Goal: Transaction & Acquisition: Book appointment/travel/reservation

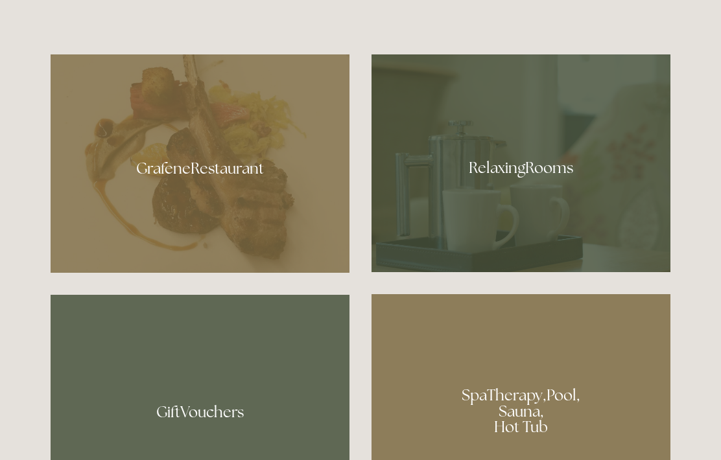
scroll to position [728, 0]
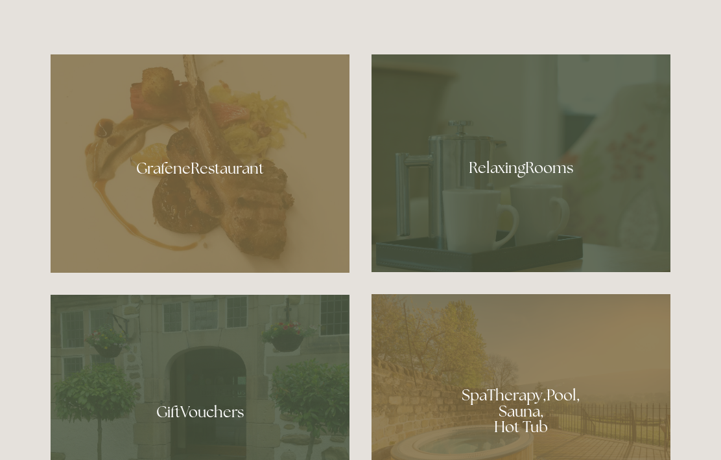
click at [171, 224] on div at bounding box center [200, 163] width 299 height 218
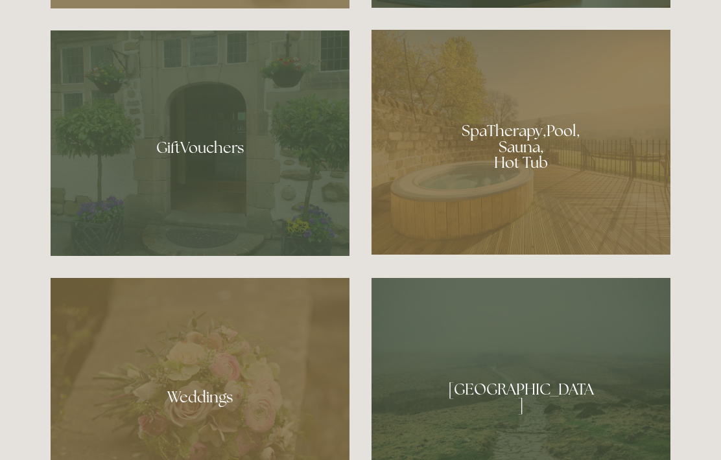
scroll to position [997, 0]
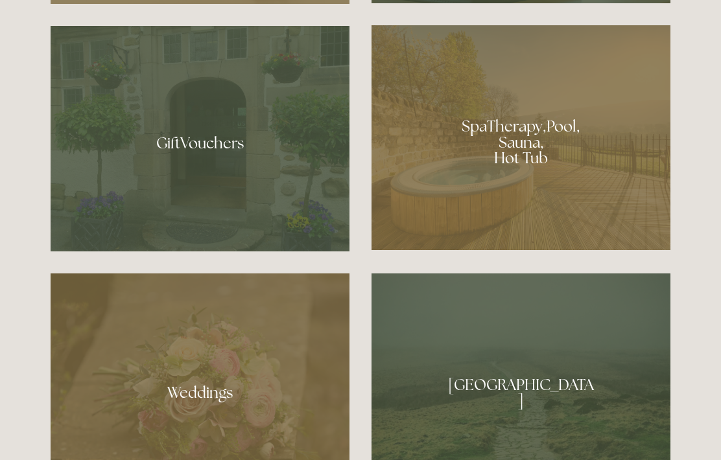
click at [553, 190] on div at bounding box center [520, 137] width 299 height 225
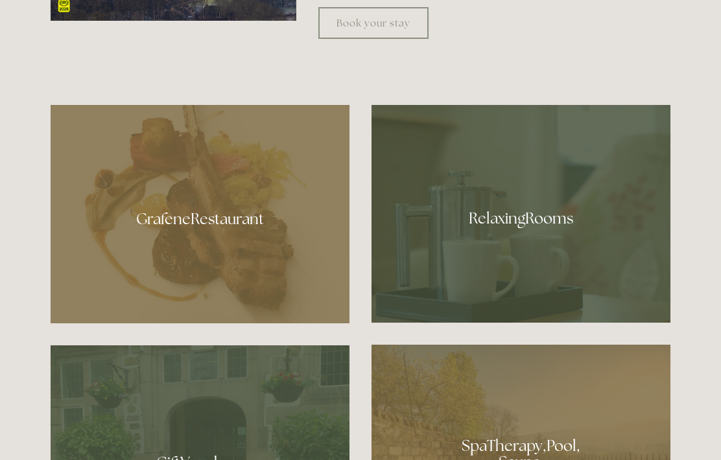
scroll to position [673, 0]
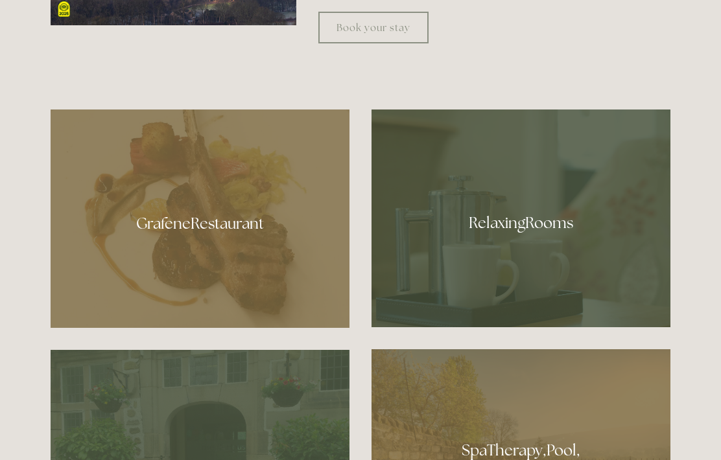
click at [521, 264] on div at bounding box center [520, 219] width 299 height 218
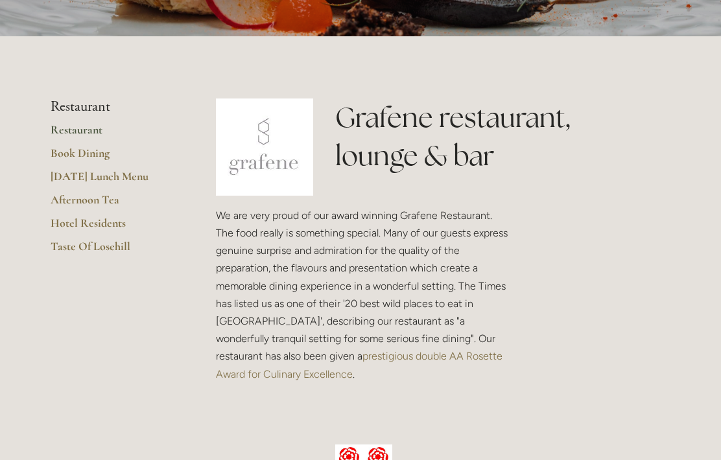
scroll to position [236, 0]
click at [62, 132] on link "Restaurant" at bounding box center [113, 133] width 124 height 23
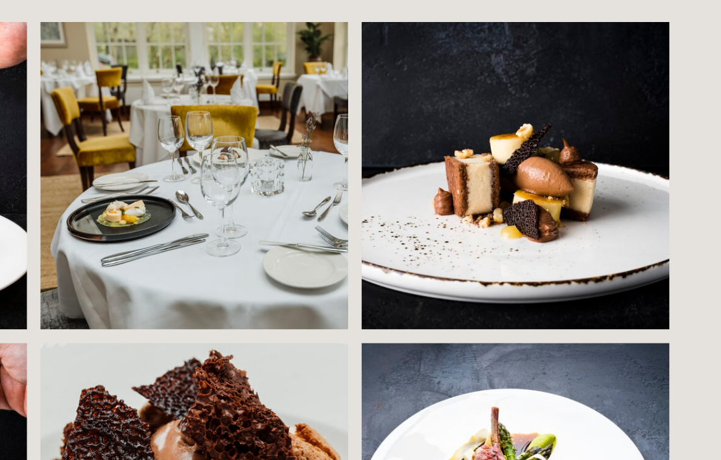
scroll to position [862, 0]
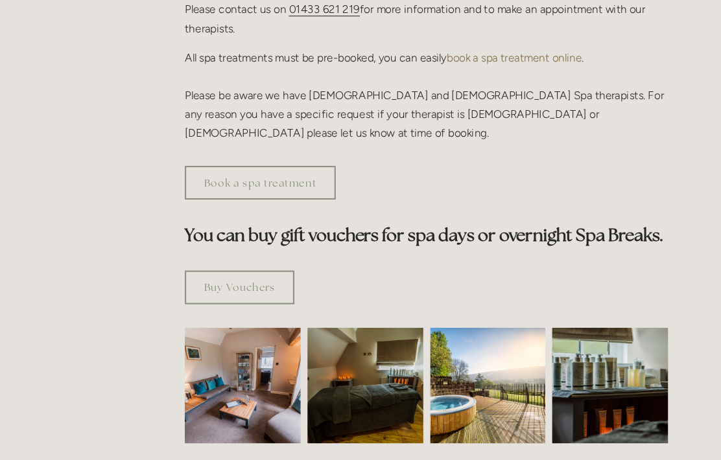
scroll to position [627, 0]
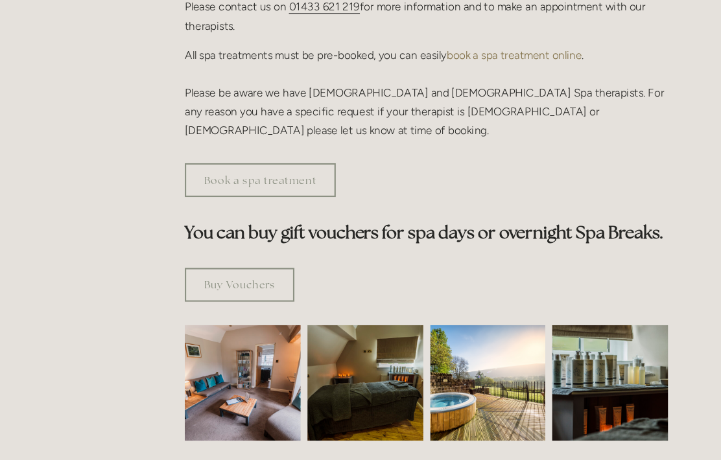
click at [451, 337] on img at bounding box center [501, 360] width 109 height 109
click at [447, 333] on img at bounding box center [501, 360] width 109 height 109
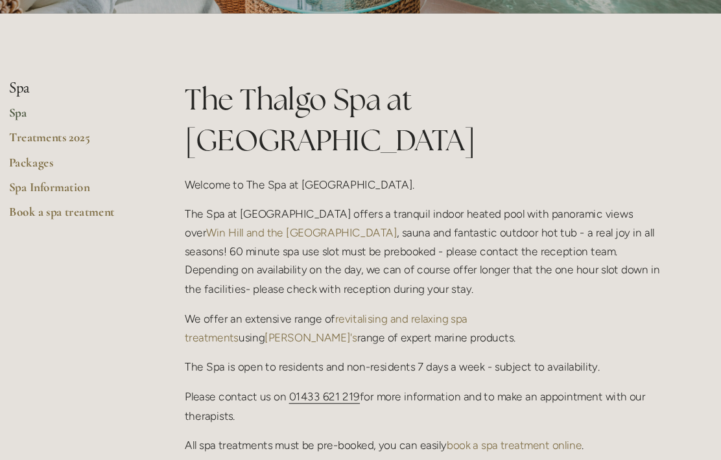
scroll to position [257, 0]
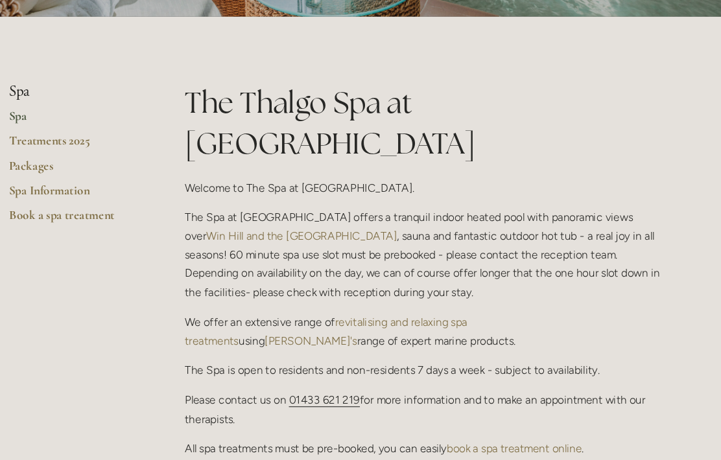
click at [51, 107] on link "Spa" at bounding box center [113, 113] width 124 height 23
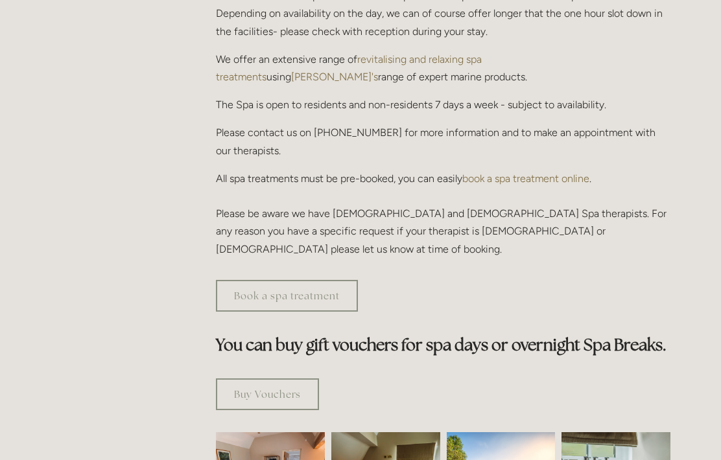
scroll to position [432, 0]
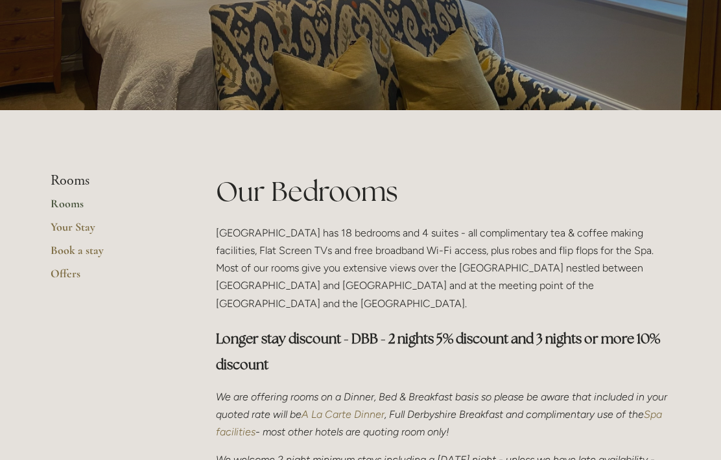
scroll to position [162, 0]
click at [53, 205] on link "Rooms" at bounding box center [113, 207] width 124 height 23
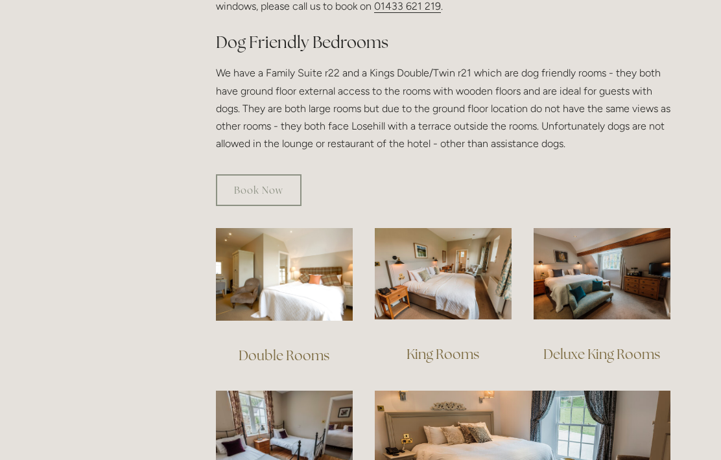
scroll to position [730, 0]
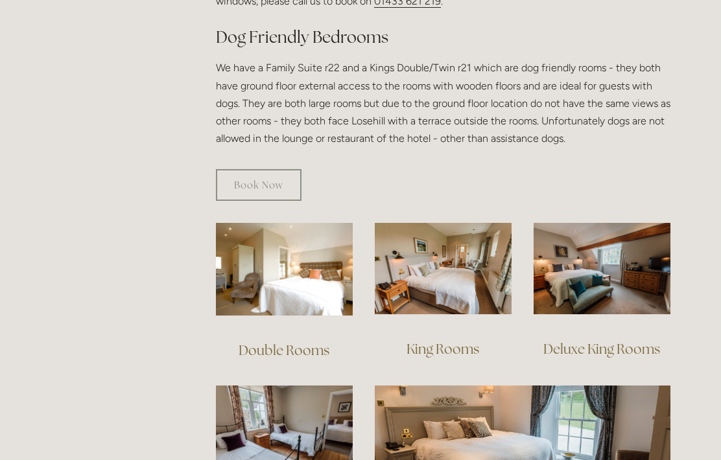
click at [462, 246] on img at bounding box center [443, 268] width 137 height 91
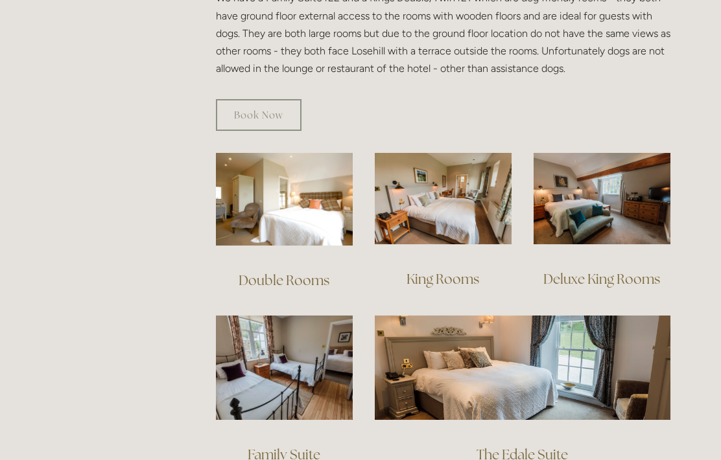
scroll to position [800, 0]
click at [631, 193] on img at bounding box center [601, 198] width 137 height 91
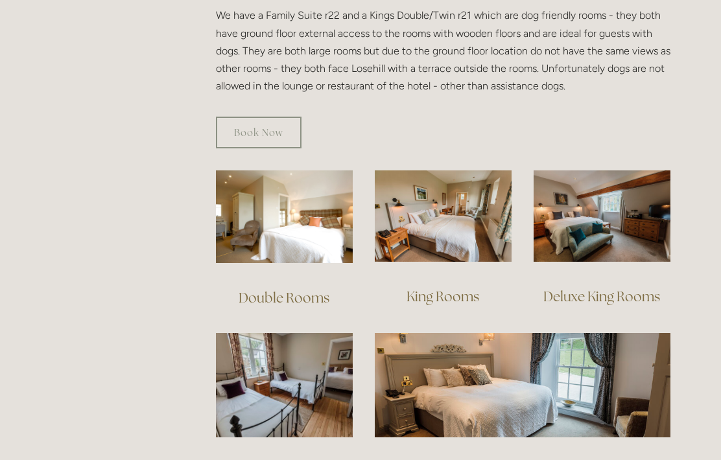
scroll to position [779, 0]
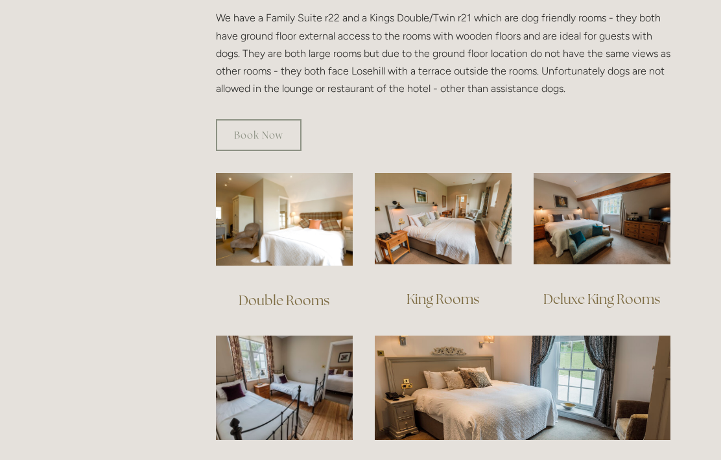
click at [260, 120] on link "Book Now" at bounding box center [259, 136] width 86 height 32
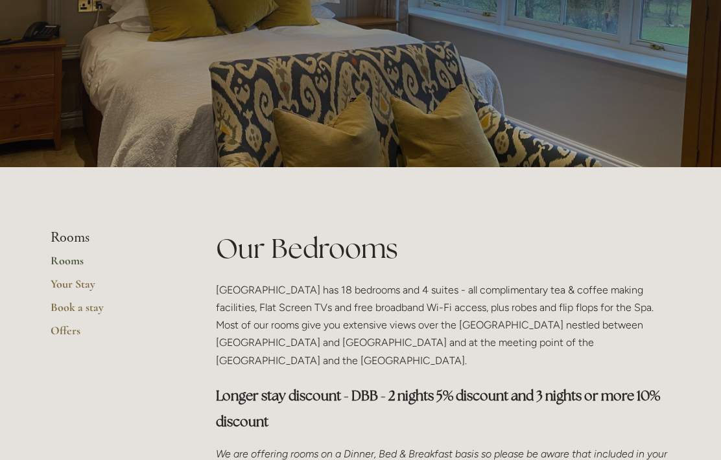
scroll to position [0, 0]
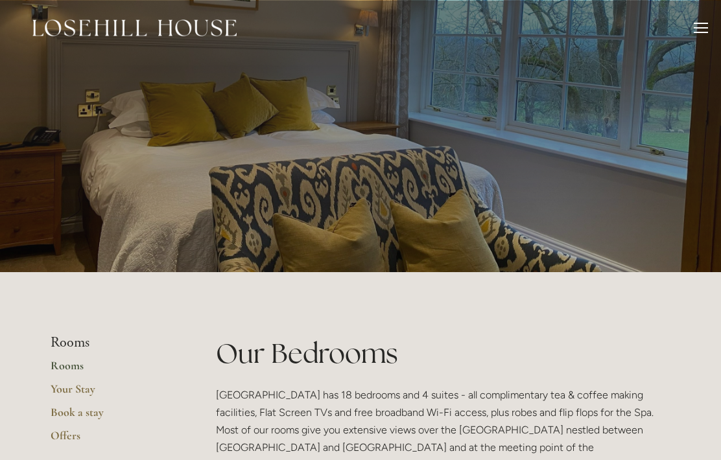
click at [705, 30] on div at bounding box center [700, 30] width 14 height 14
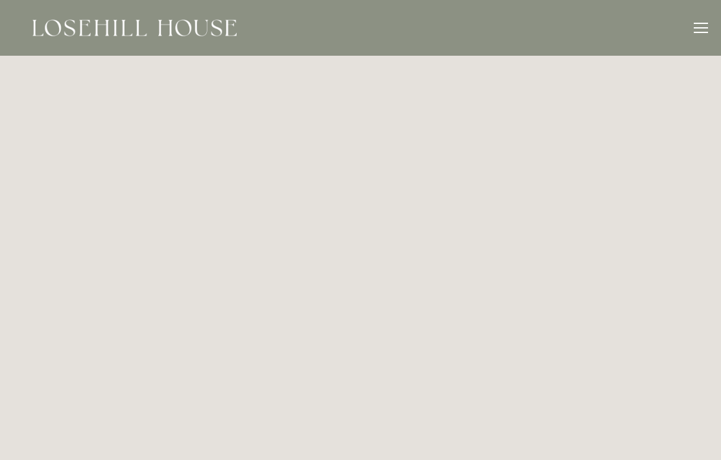
click at [703, 28] on div at bounding box center [700, 27] width 14 height 1
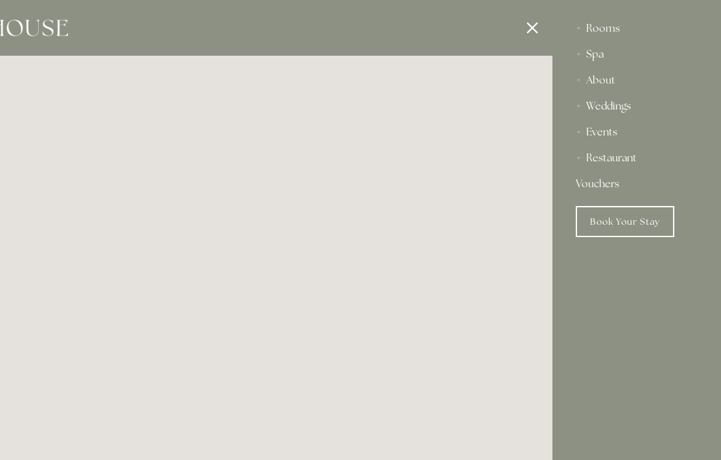
click at [522, 30] on div at bounding box center [191, 230] width 721 height 460
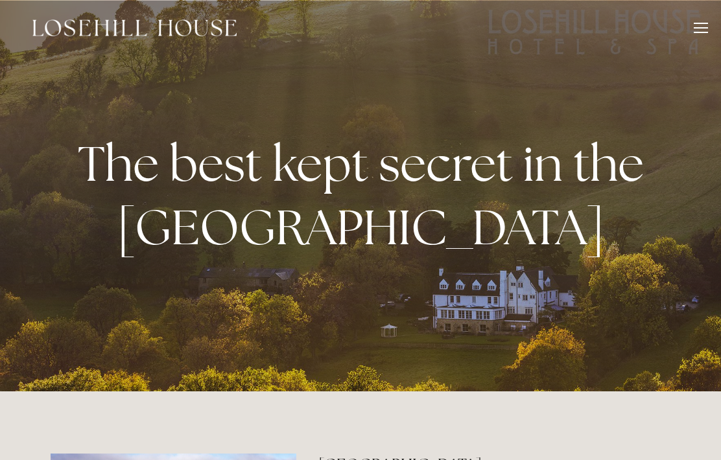
click at [701, 23] on div at bounding box center [700, 23] width 14 height 1
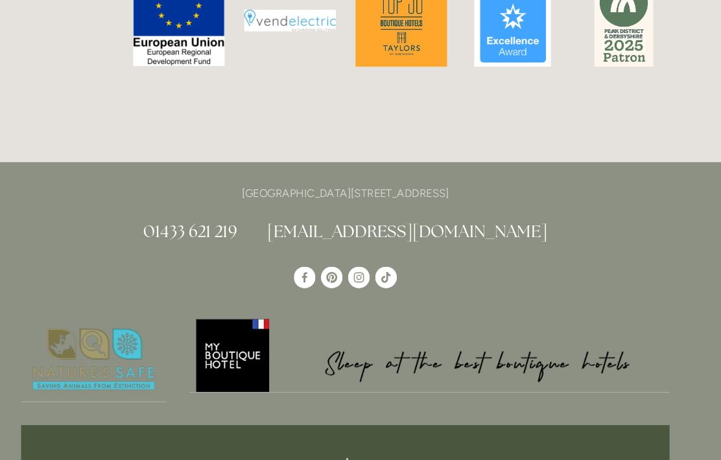
scroll to position [3478, 0]
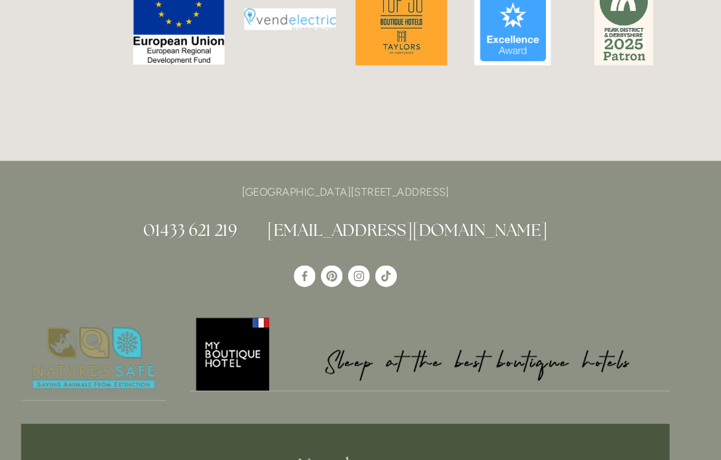
click at [354, 210] on link "[EMAIL_ADDRESS][DOMAIN_NAME]" at bounding box center [420, 220] width 268 height 21
